Goal: Information Seeking & Learning: Learn about a topic

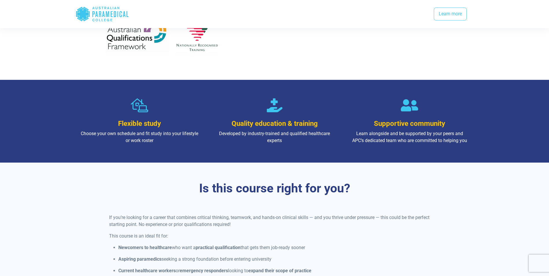
drag, startPoint x: 165, startPoint y: 130, endPoint x: 256, endPoint y: 67, distance: 110.7
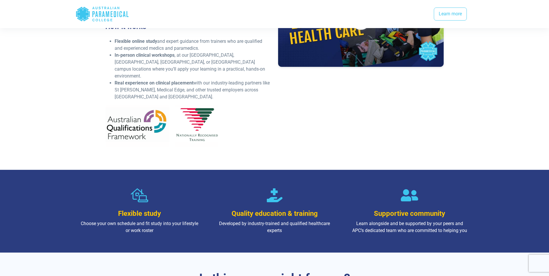
scroll to position [116, 0]
